Goal: Transaction & Acquisition: Purchase product/service

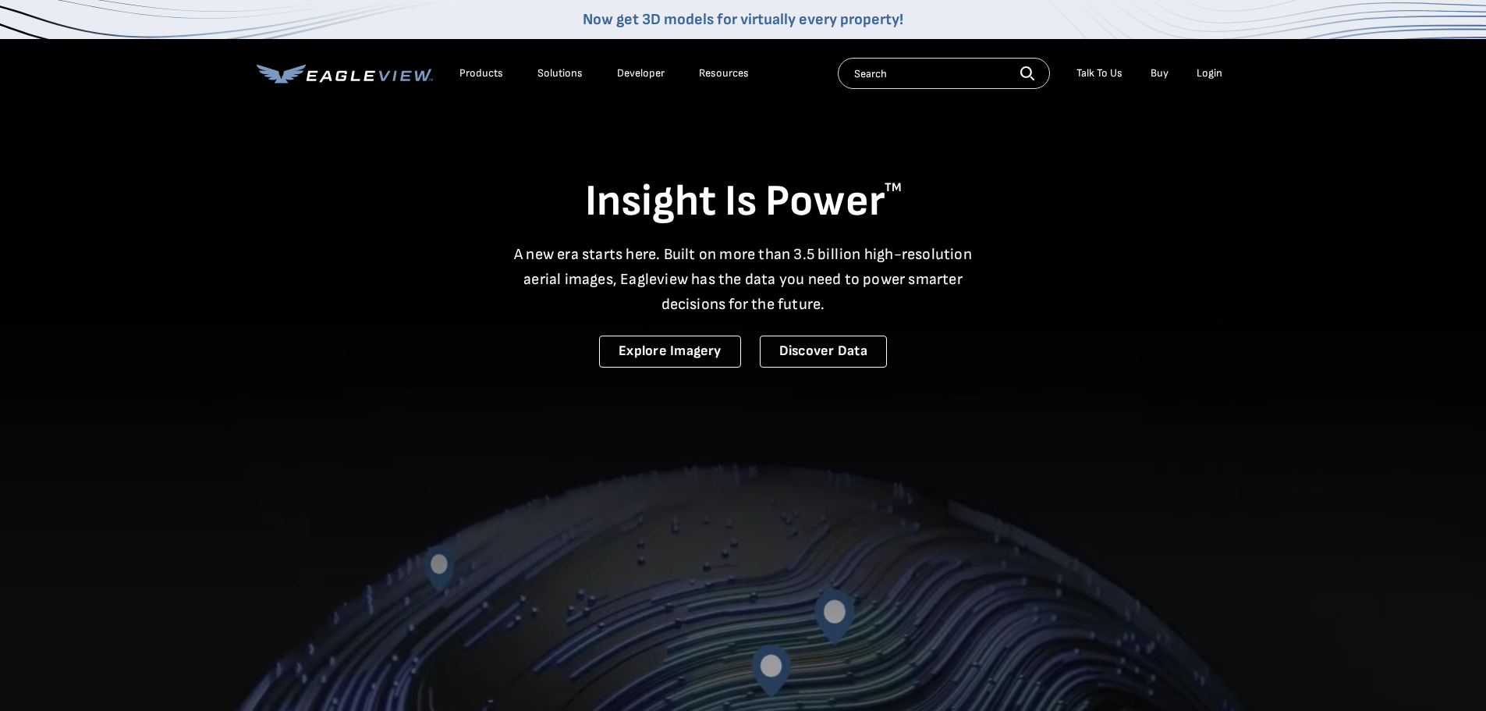
click at [1214, 71] on div "Login" at bounding box center [1210, 73] width 26 height 14
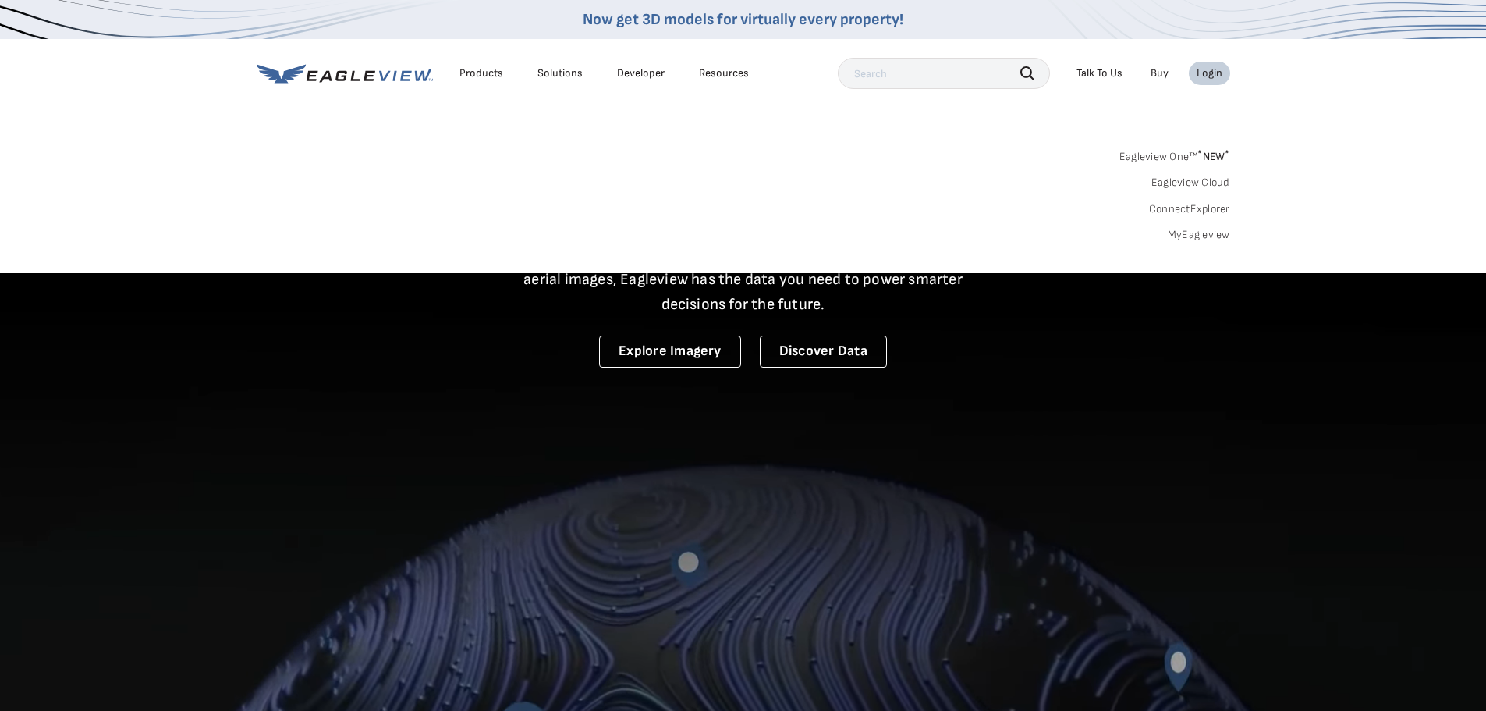
click at [1210, 232] on link "MyEagleview" at bounding box center [1199, 235] width 62 height 14
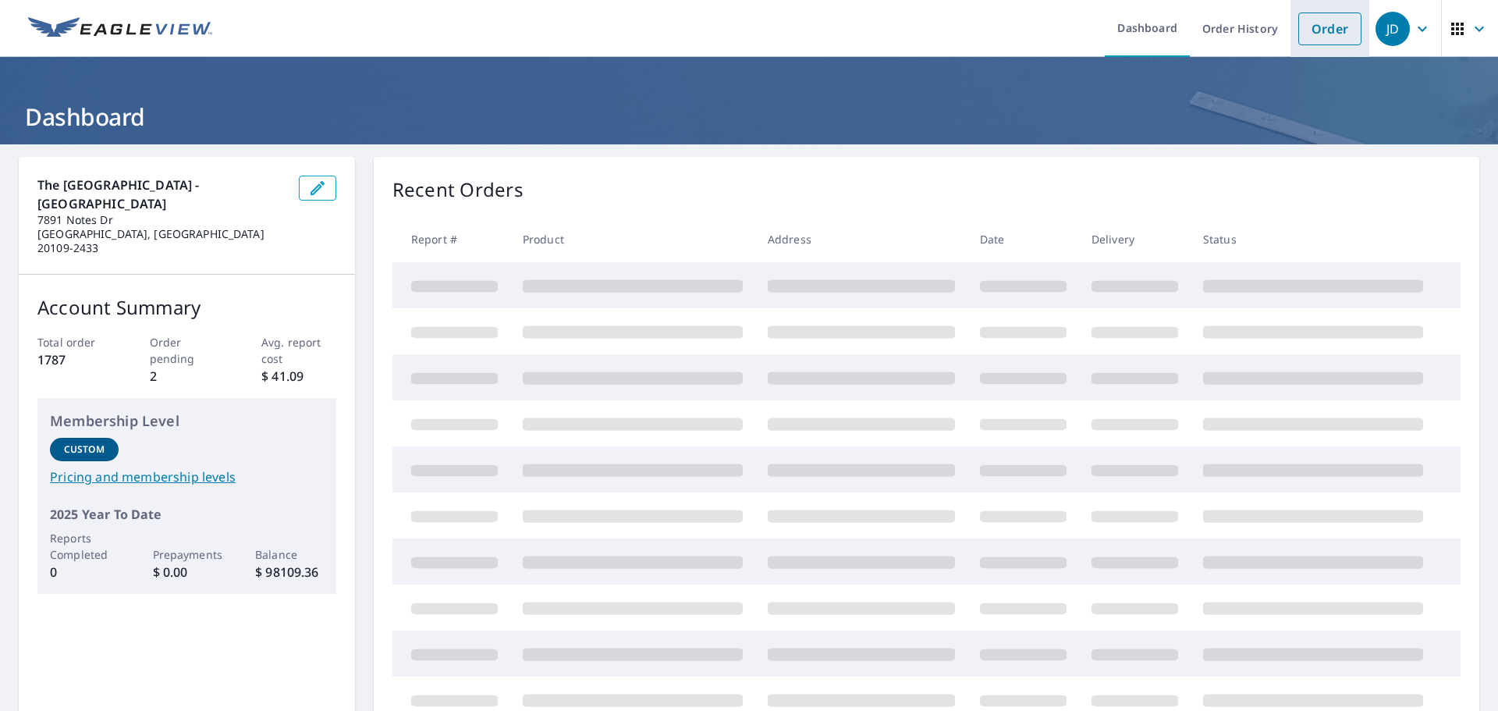
click at [1308, 40] on link "Order" at bounding box center [1329, 28] width 63 height 33
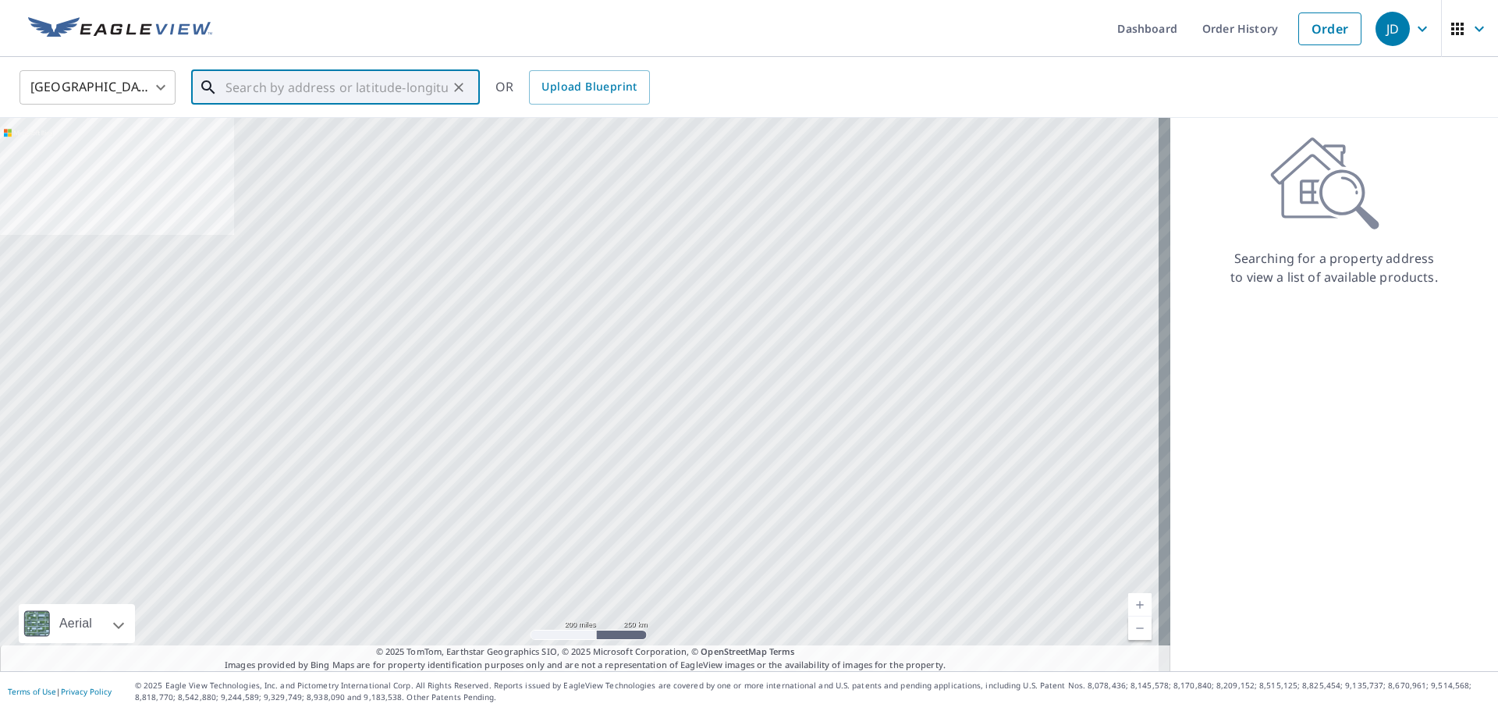
click at [399, 97] on input "text" at bounding box center [336, 88] width 222 height 44
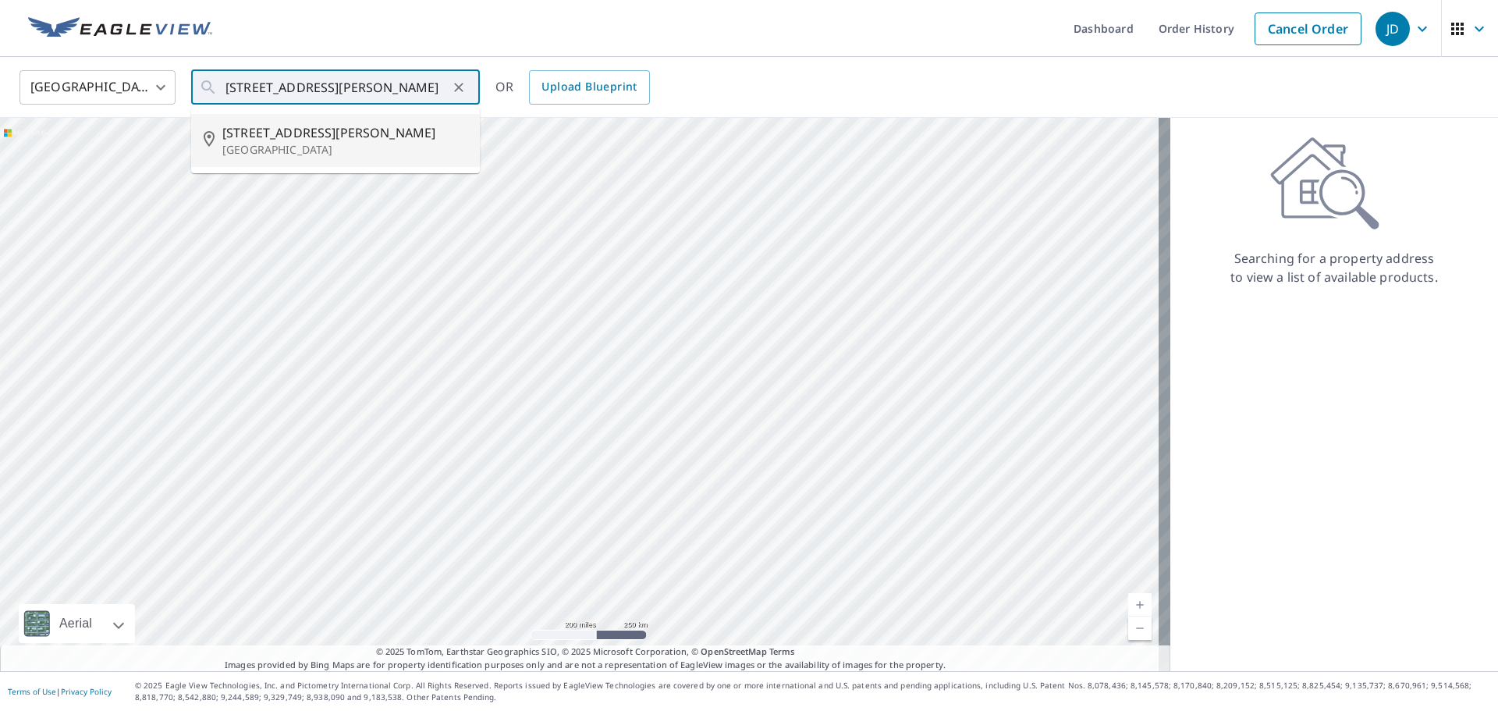
type input "6307 Mary Todd Ct Centreville, VA 20121"
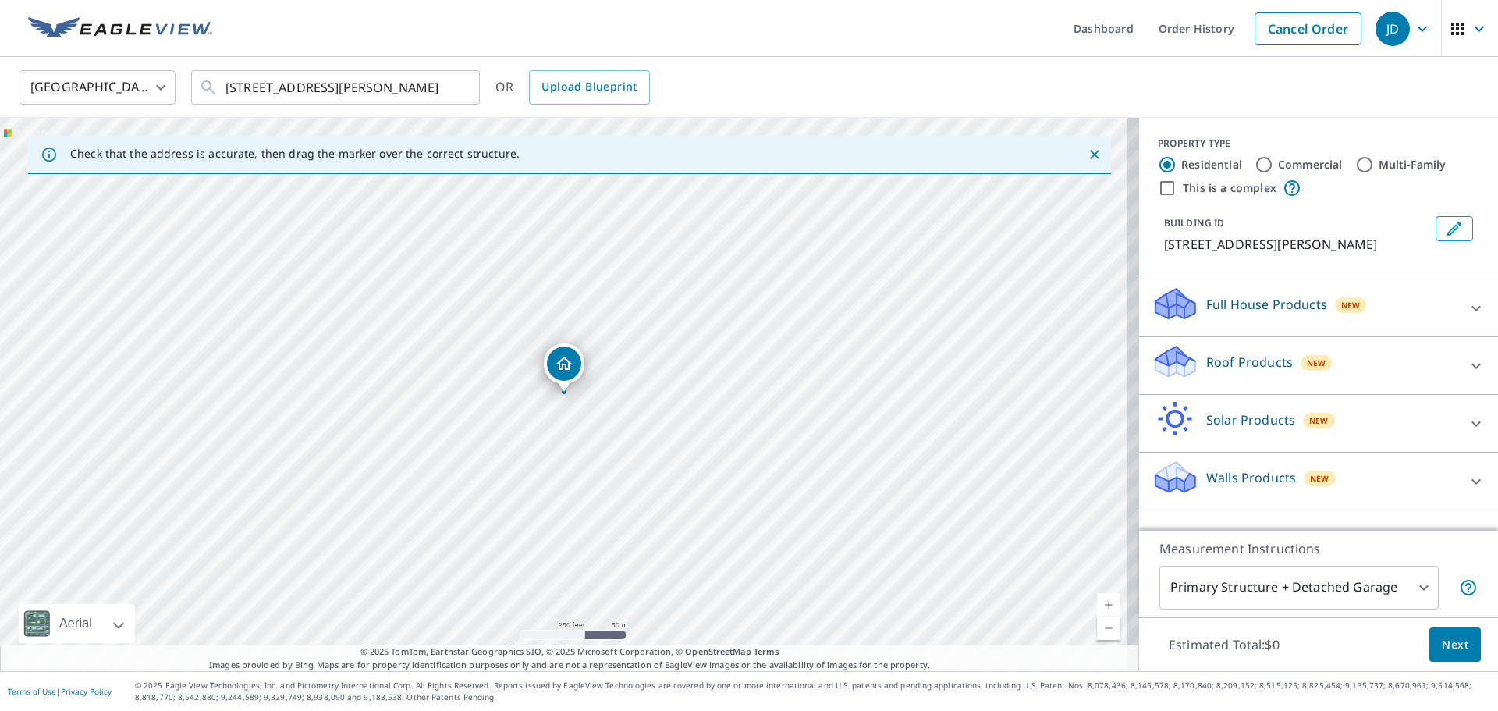
click at [1389, 346] on div "Roof Products New" at bounding box center [1305, 365] width 306 height 44
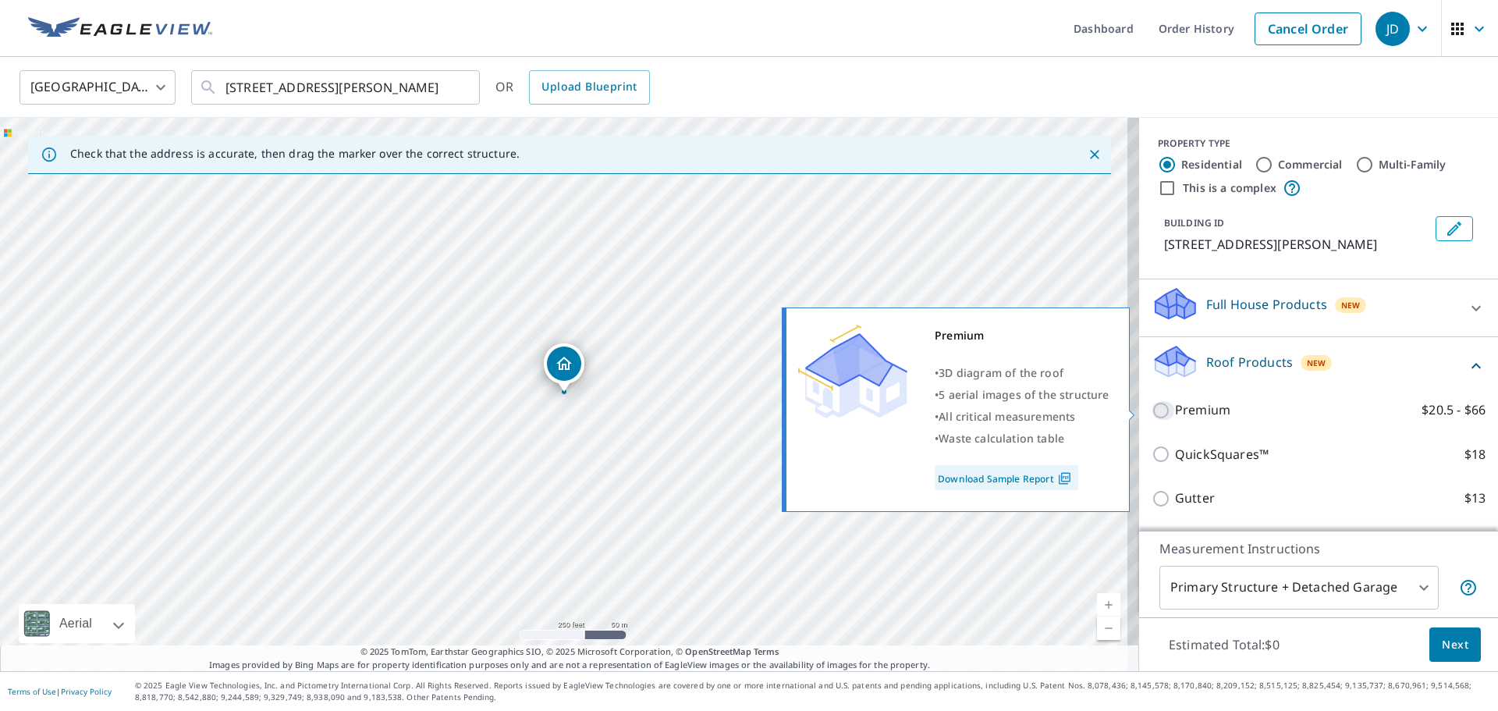
click at [1152, 416] on input "Premium $20.5 - $66" at bounding box center [1163, 410] width 23 height 19
checkbox input "true"
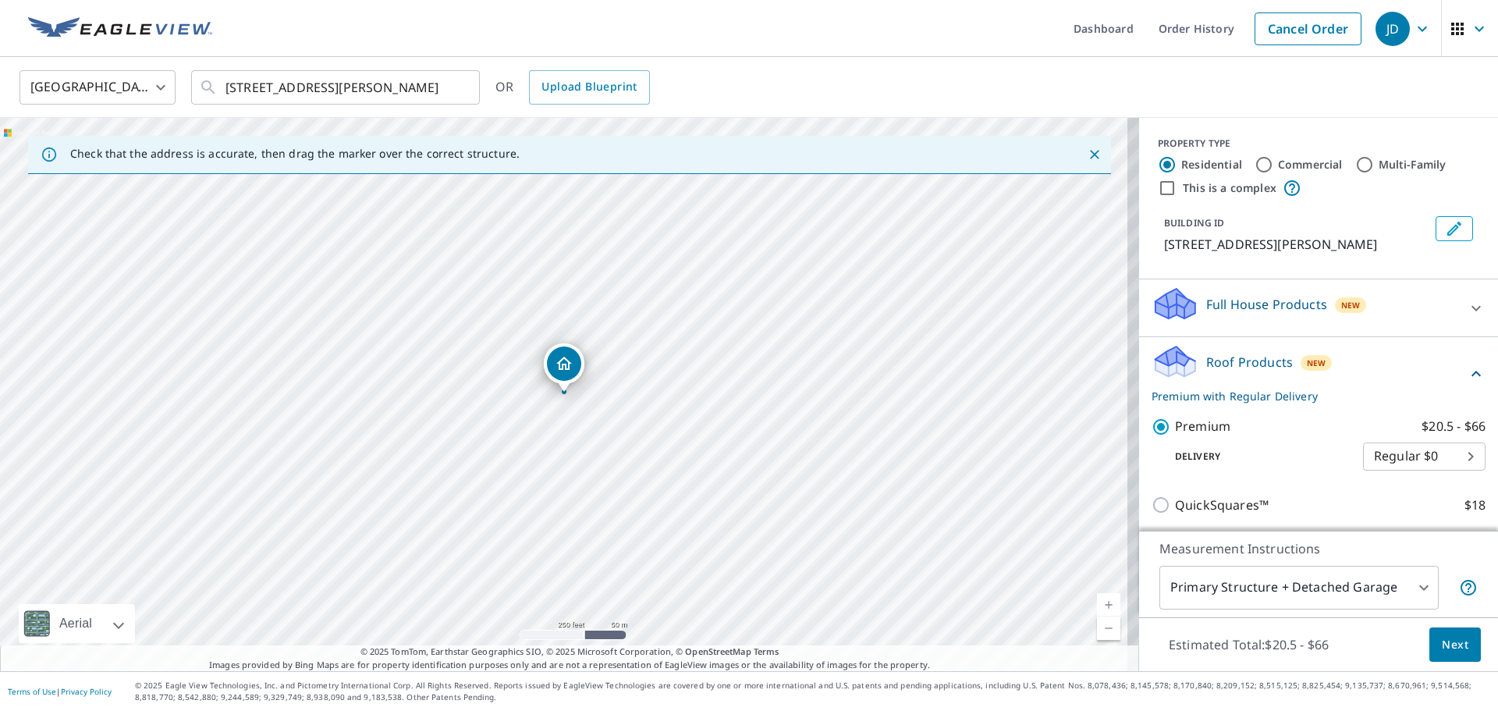
click at [1439, 632] on button "Next" at bounding box center [1454, 644] width 51 height 35
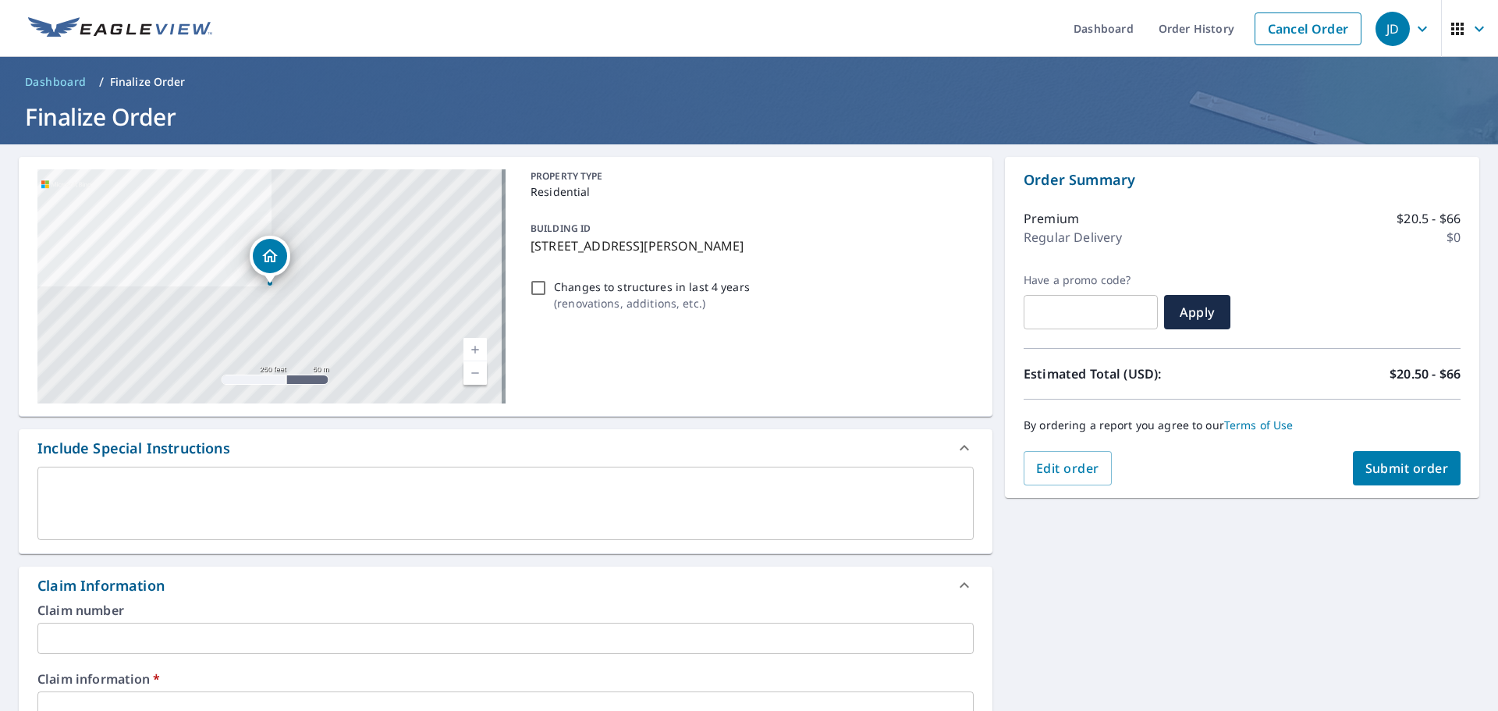
drag, startPoint x: 1426, startPoint y: 616, endPoint x: 1126, endPoint y: 686, distance: 308.3
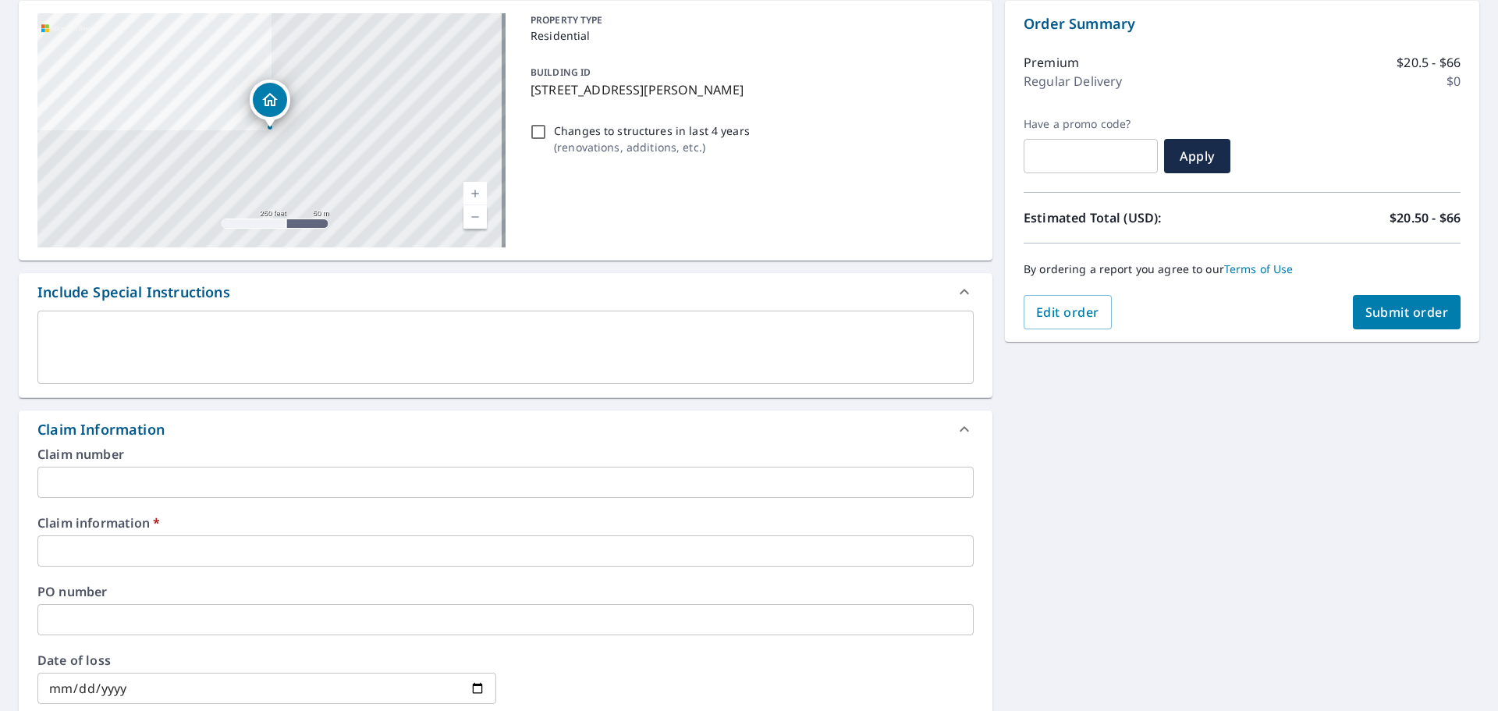
click at [602, 481] on input "text" at bounding box center [505, 482] width 936 height 31
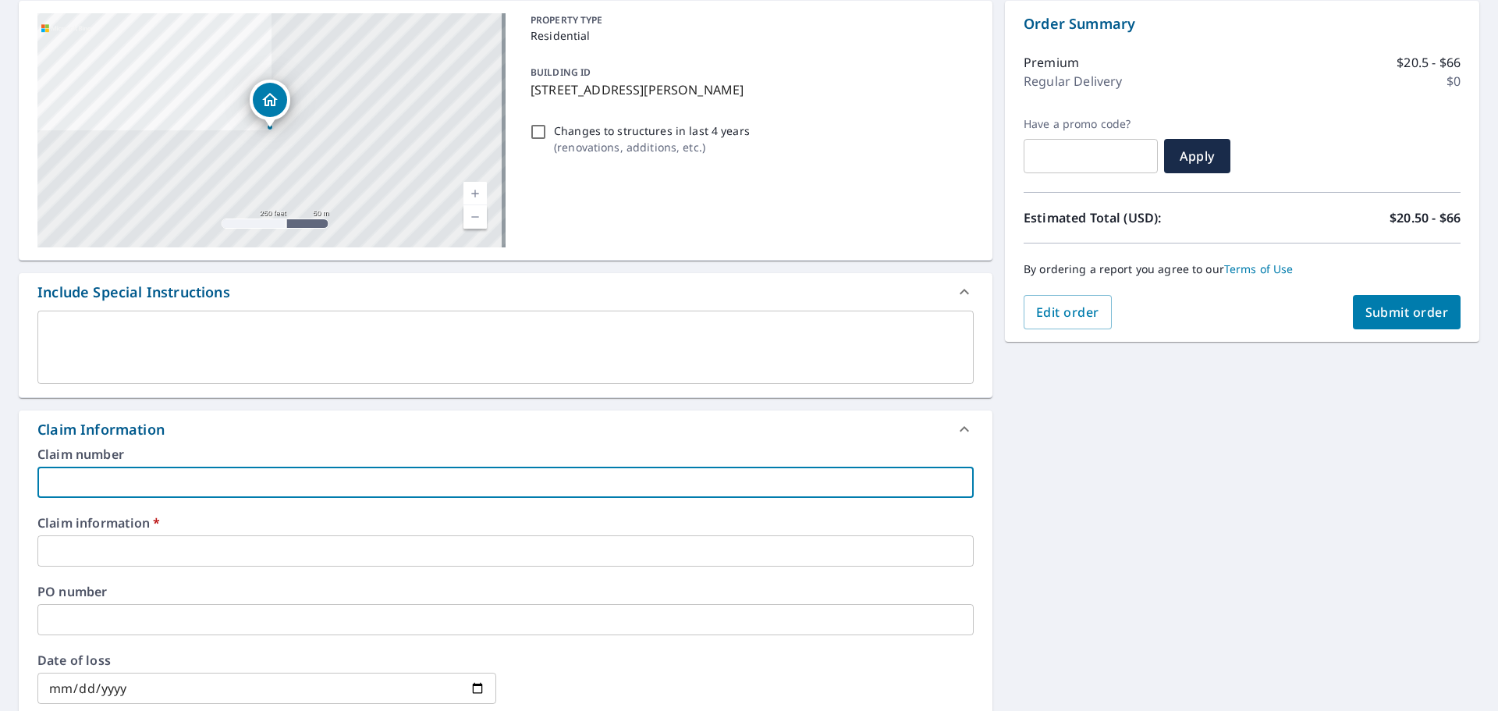
type input "0000"
checkbox input "true"
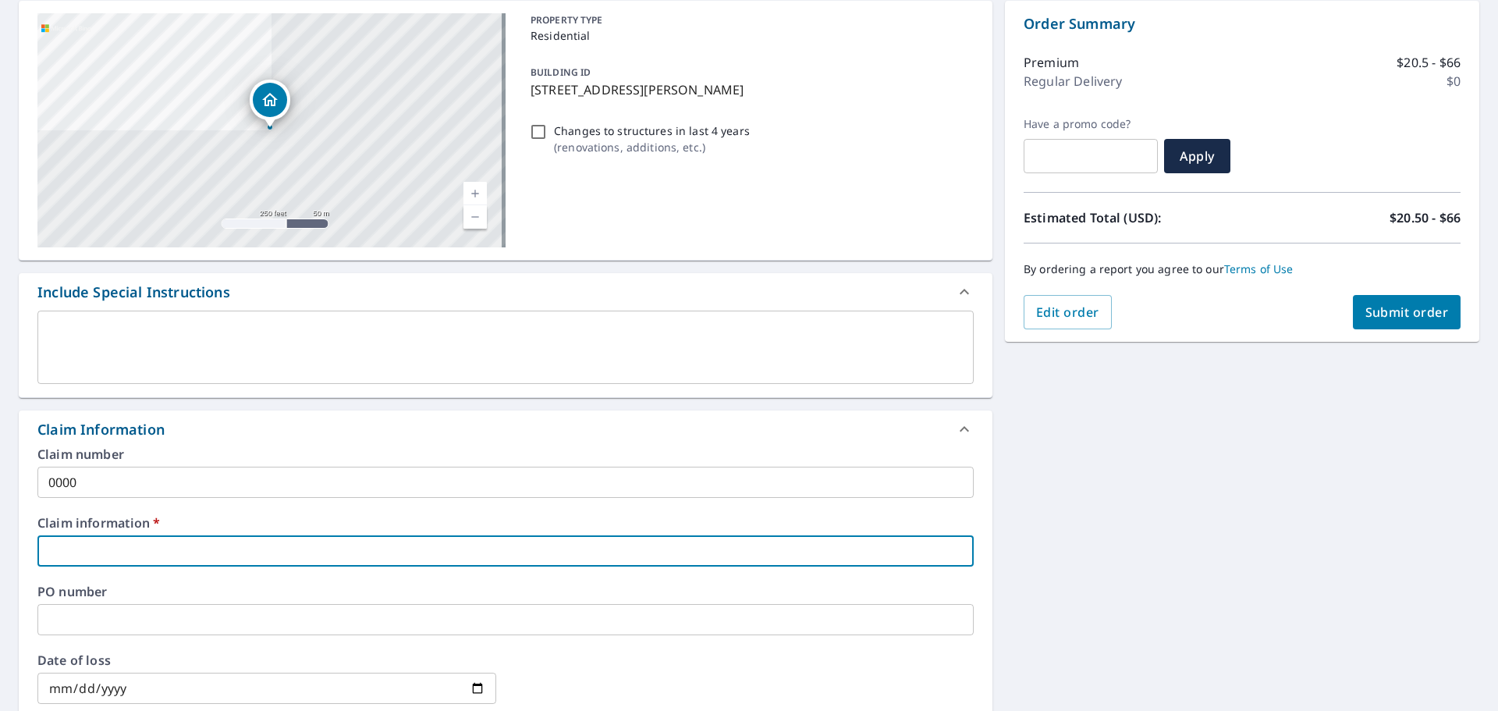
click at [183, 555] on input "text" at bounding box center [505, 550] width 936 height 31
type input "0000"
click at [1301, 498] on div "6307 Mary Todd Ct Centreville, VA 20121 Aerial Road A standard road map Aerial …" at bounding box center [749, 582] width 1498 height 1188
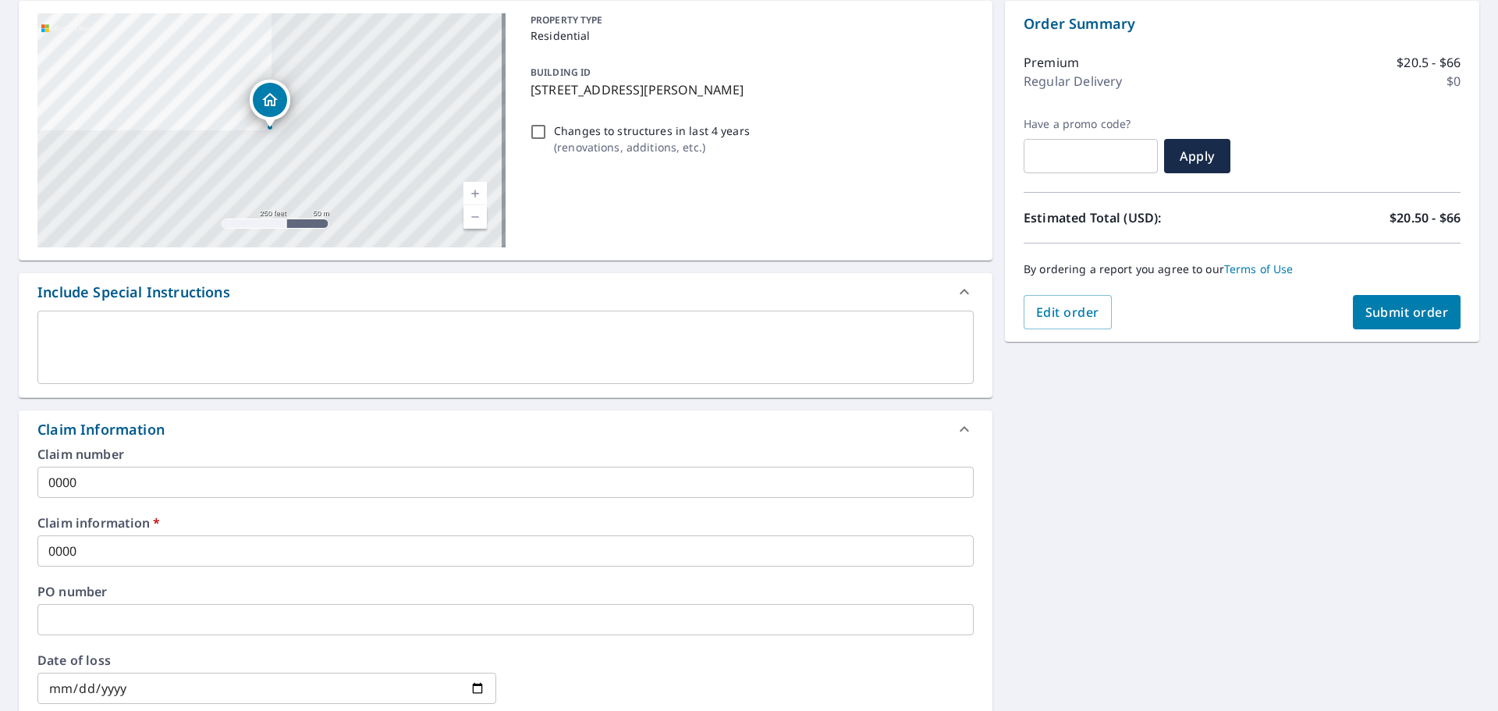
click at [1390, 312] on span "Submit order" at bounding box center [1406, 311] width 83 height 17
checkbox input "true"
